Goal: Information Seeking & Learning: Find specific fact

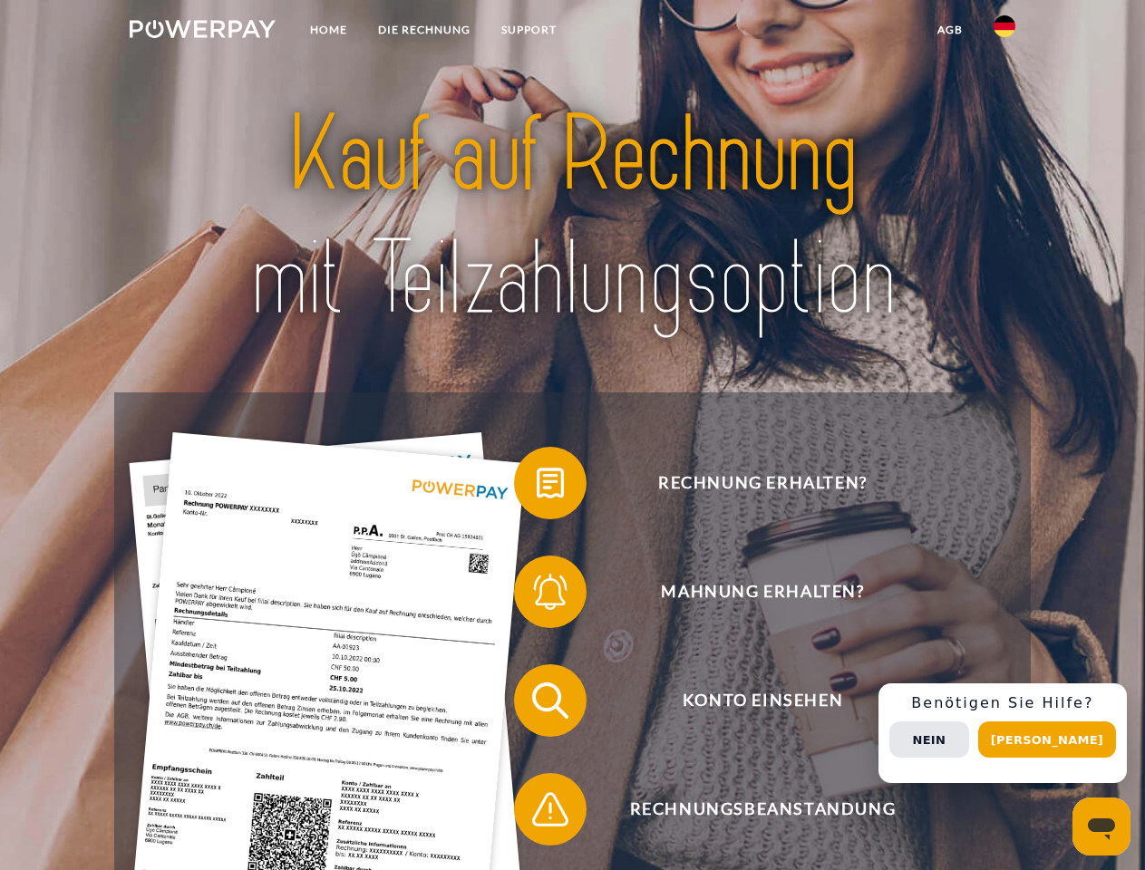
click at [202, 32] on img at bounding box center [203, 29] width 146 height 18
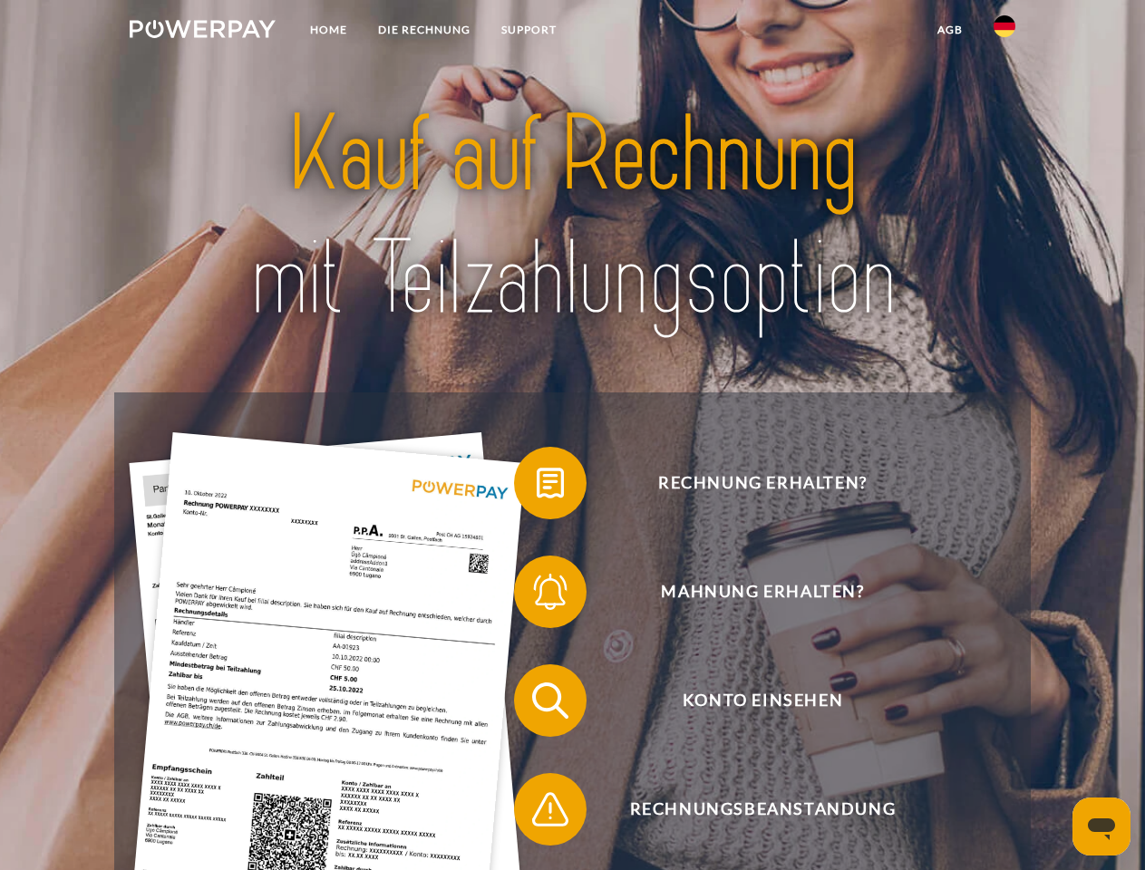
click at [1004, 32] on img at bounding box center [1004, 26] width 22 height 22
click at [949, 30] on link "agb" at bounding box center [950, 30] width 56 height 33
click at [537, 487] on span at bounding box center [523, 483] width 91 height 91
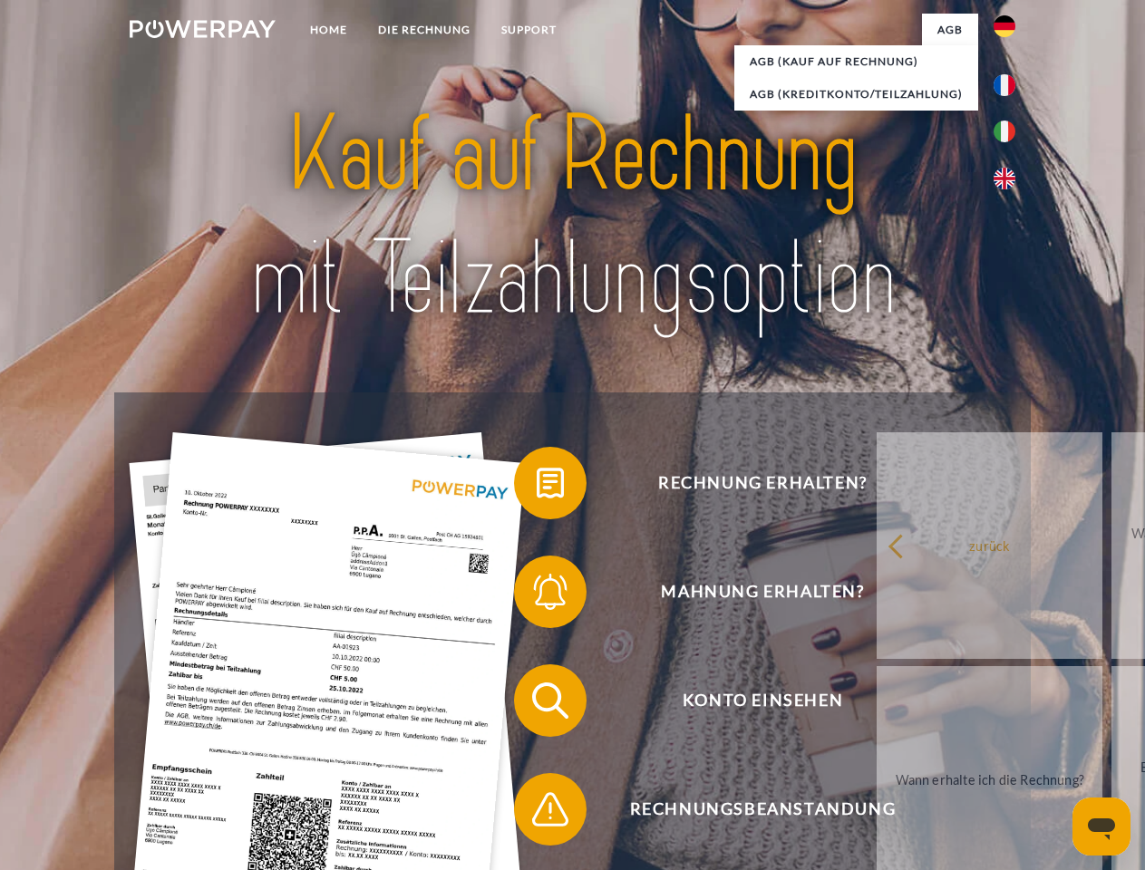
click at [537, 595] on div "Rechnung erhalten? Mahnung erhalten? Konto einsehen" at bounding box center [571, 754] width 915 height 725
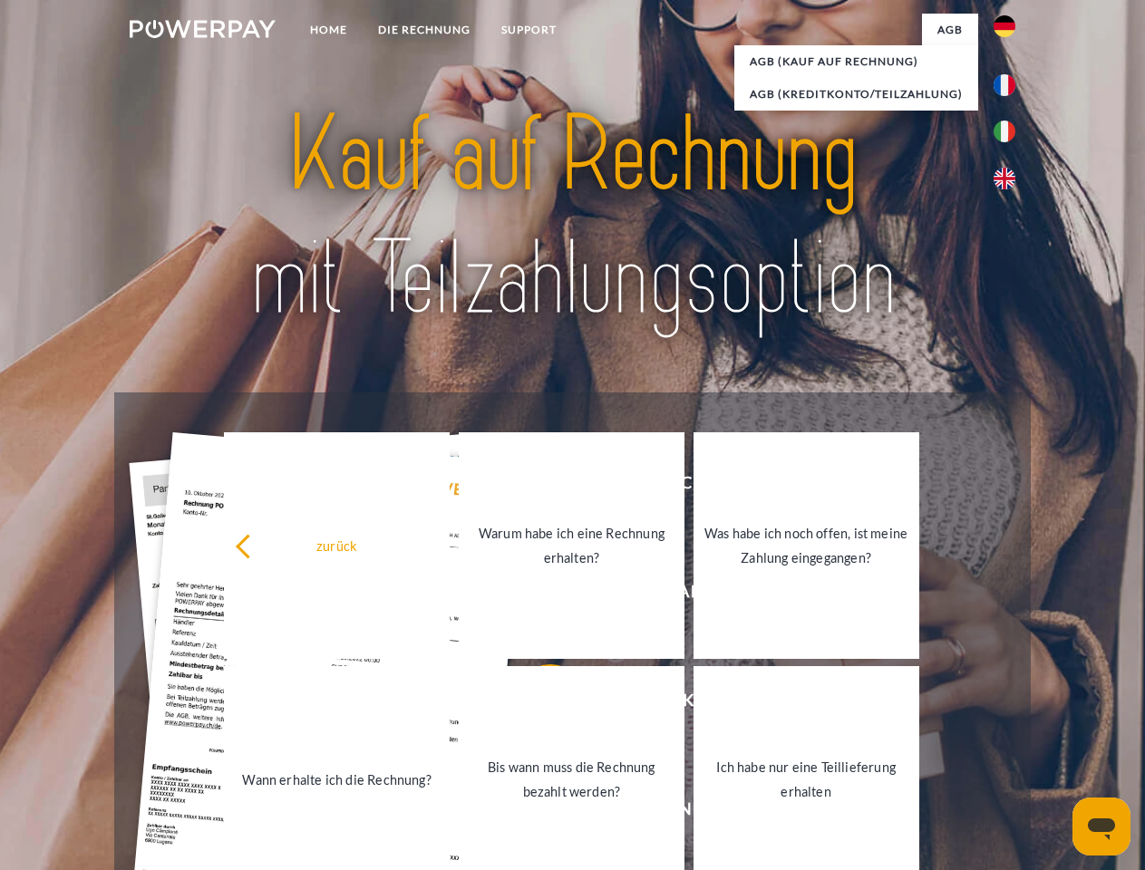
click at [537, 704] on link "Bis wann muss die Rechnung bezahlt werden?" at bounding box center [572, 779] width 226 height 227
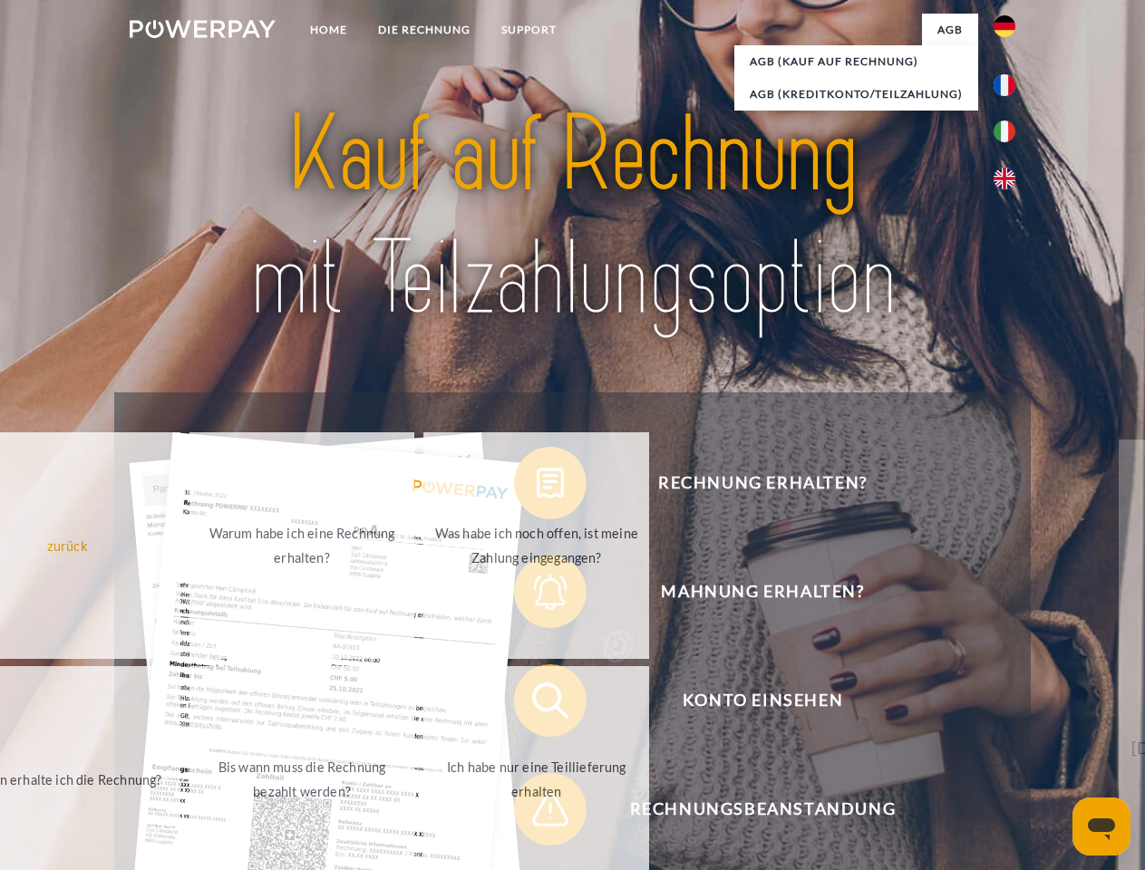
click at [537, 813] on span at bounding box center [523, 809] width 91 height 91
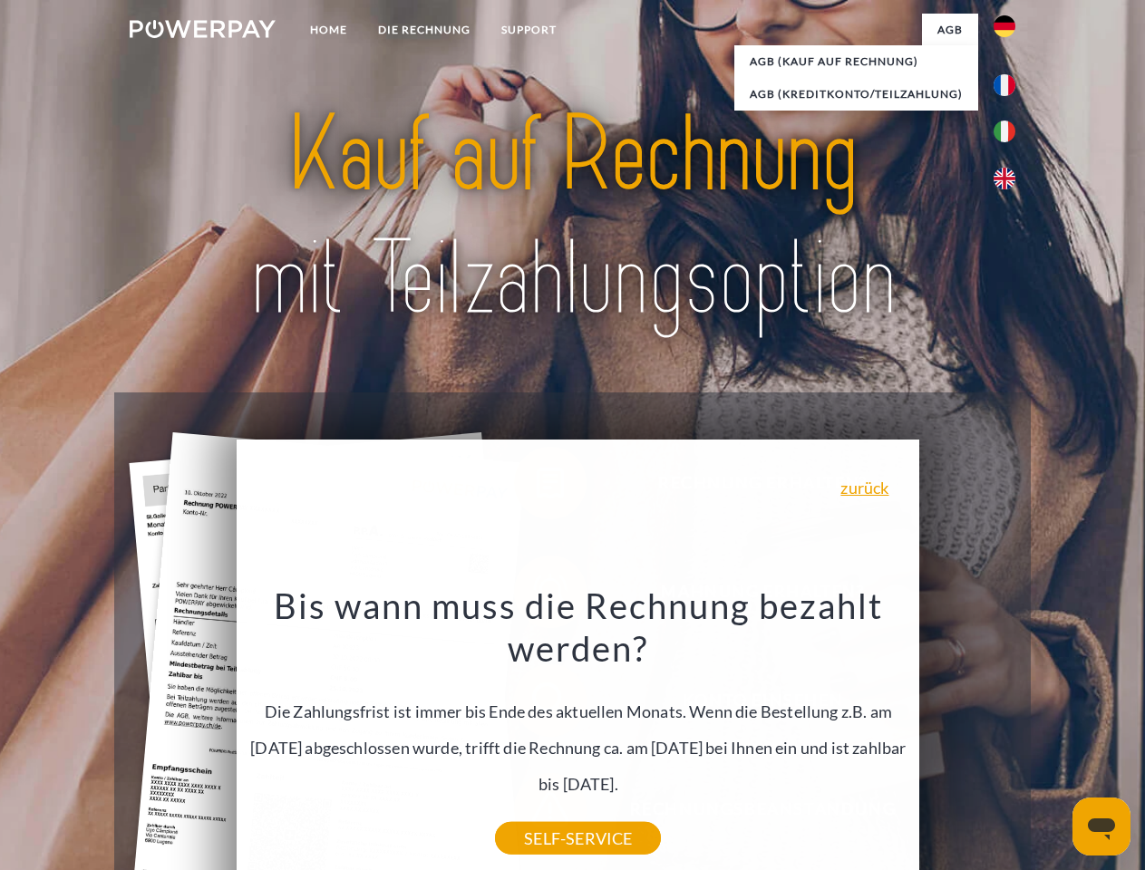
click at [1009, 733] on div "Rechnung erhalten? Mahnung erhalten? Konto einsehen" at bounding box center [571, 754] width 915 height 725
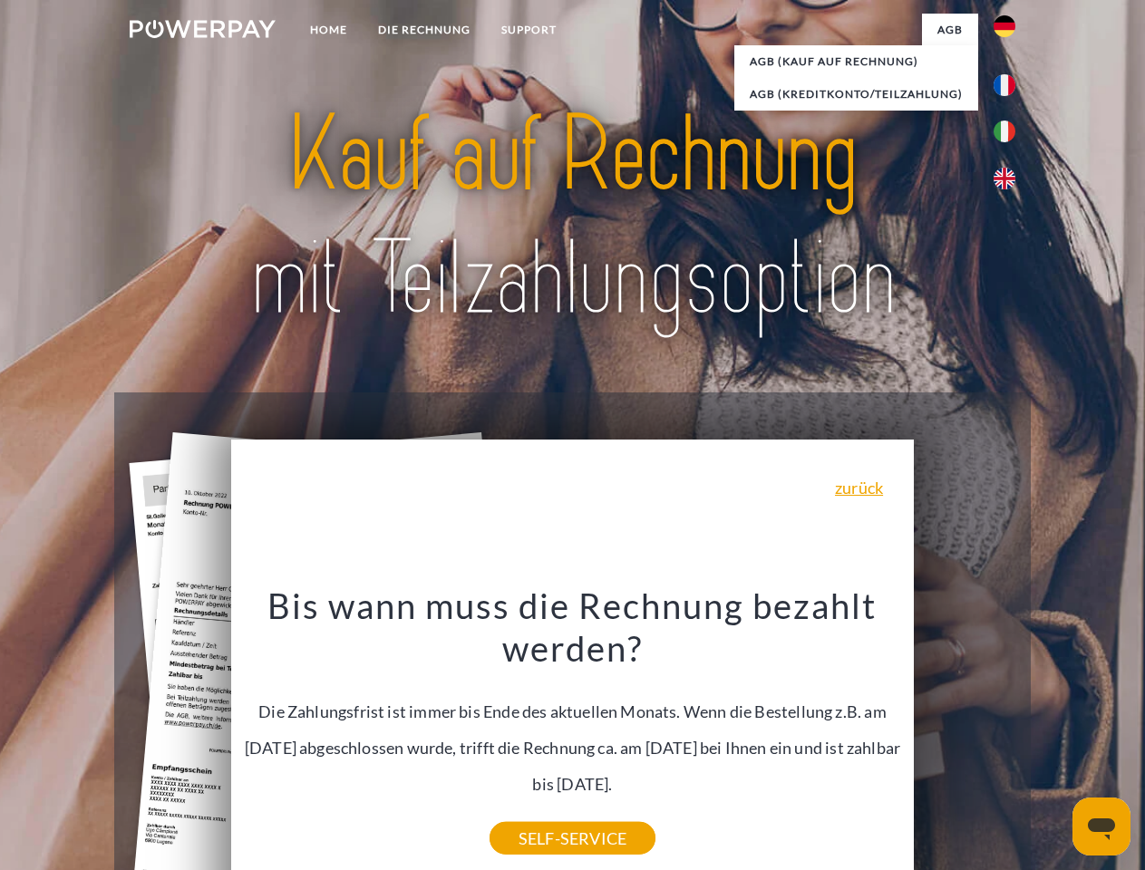
click at [964, 737] on span "Konto einsehen" at bounding box center [762, 700] width 444 height 73
click at [1053, 740] on header "Home DIE RECHNUNG SUPPORT" at bounding box center [572, 626] width 1145 height 1252
